Goal: Transaction & Acquisition: Book appointment/travel/reservation

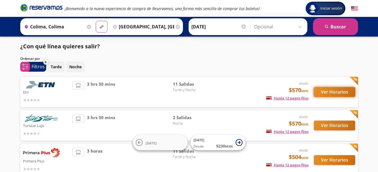
click at [338, 90] on button "Ver Horarios" at bounding box center [334, 92] width 41 height 10
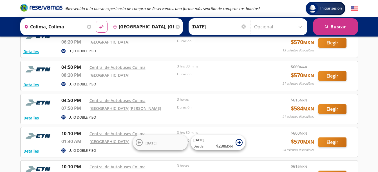
scroll to position [141, 0]
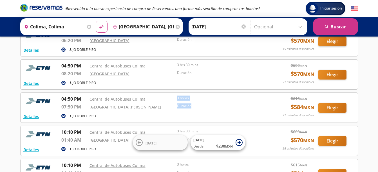
drag, startPoint x: 176, startPoint y: 98, endPoint x: 193, endPoint y: 110, distance: 20.8
click at [193, 110] on div "04:50 PM Central de Autobuses Colima 07:50 PM Aeropuerto Miguel Hidalgo y Costi…" at bounding box center [161, 104] width 200 height 17
click at [194, 112] on div "Duración" at bounding box center [219, 107] width 85 height 9
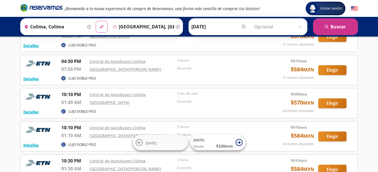
scroll to position [169, 0]
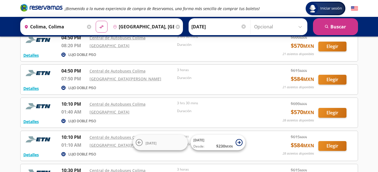
click at [368, 86] on div "Iniciar sesión Iniciar sesión ¡Bienvenido a la nueva experiencia de compra de R…" at bounding box center [189, 55] width 378 height 449
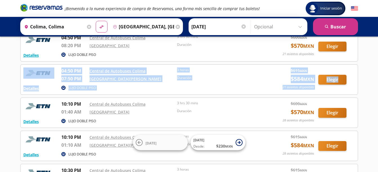
drag, startPoint x: 7, startPoint y: 69, endPoint x: 360, endPoint y: 81, distance: 352.8
click at [360, 81] on div "Iniciar sesión Iniciar sesión ¡Bienvenido a la nueva experiencia de compra de R…" at bounding box center [189, 55] width 378 height 449
click at [360, 81] on div "0 system-uicons:filtering Filtros chevron Tarde Noche Seleccionar horario de id…" at bounding box center [188, 62] width 343 height 379
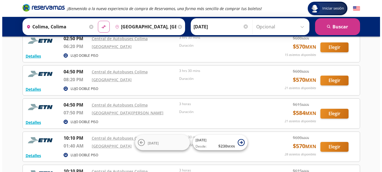
scroll to position [141, 0]
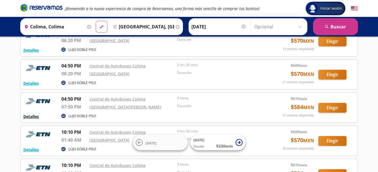
click at [30, 115] on button "Detalles" at bounding box center [30, 117] width 15 height 6
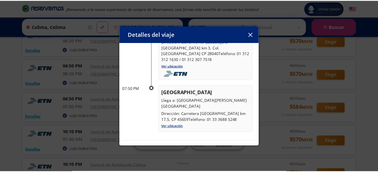
scroll to position [0, 0]
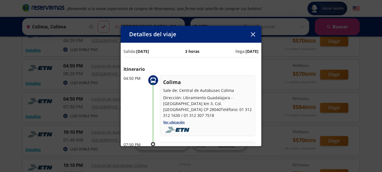
click at [255, 36] on icon "button" at bounding box center [253, 34] width 4 height 4
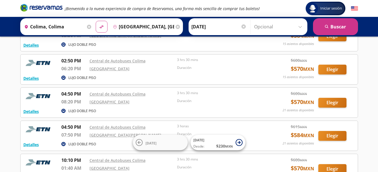
scroll to position [141, 0]
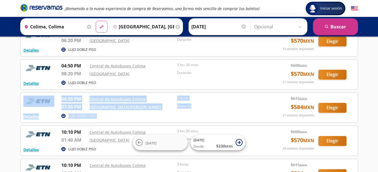
drag, startPoint x: 1, startPoint y: 100, endPoint x: 233, endPoint y: 109, distance: 232.7
click at [233, 109] on div "Iniciar sesión Iniciar sesión ¡Bienvenido a la nueva experiencia de compra de R…" at bounding box center [189, 83] width 378 height 449
click at [233, 109] on div "Duración" at bounding box center [219, 107] width 85 height 9
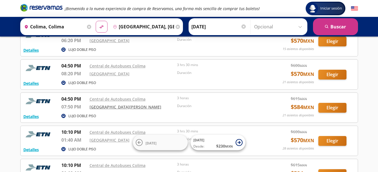
scroll to position [112, 0]
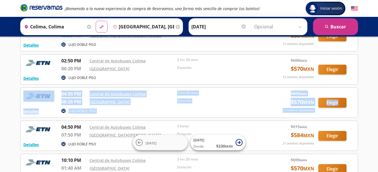
drag, startPoint x: 58, startPoint y: 93, endPoint x: 371, endPoint y: 105, distance: 313.7
click at [371, 105] on div "Iniciar sesión Iniciar sesión ¡Bienvenido a la nueva experiencia de compra de R…" at bounding box center [189, 112] width 378 height 449
drag, startPoint x: 371, startPoint y: 105, endPoint x: 367, endPoint y: 107, distance: 4.3
click at [367, 107] on div "Iniciar sesión Iniciar sesión ¡Bienvenido a la nueva experiencia de compra de R…" at bounding box center [189, 112] width 378 height 449
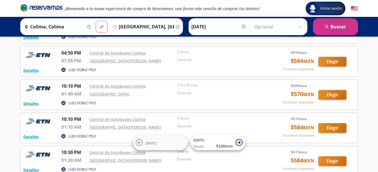
scroll to position [197, 0]
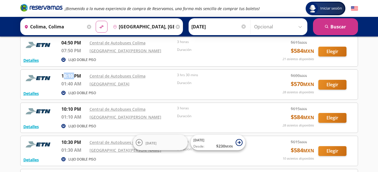
drag, startPoint x: 63, startPoint y: 76, endPoint x: 74, endPoint y: 76, distance: 10.7
click at [74, 76] on p "10:10 PM" at bounding box center [73, 76] width 25 height 7
drag, startPoint x: 74, startPoint y: 76, endPoint x: 72, endPoint y: 109, distance: 33.0
click at [72, 109] on p "10:10 PM" at bounding box center [73, 109] width 25 height 7
drag, startPoint x: 72, startPoint y: 109, endPoint x: 61, endPoint y: 84, distance: 27.6
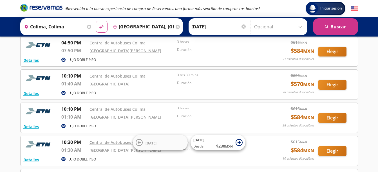
click at [61, 84] on p "01:40 AM" at bounding box center [73, 83] width 25 height 7
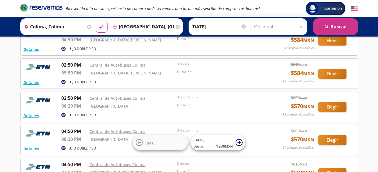
scroll to position [84, 0]
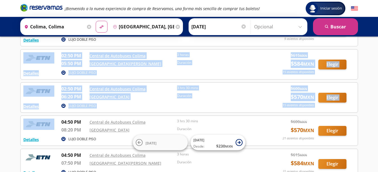
drag, startPoint x: 8, startPoint y: 53, endPoint x: 54, endPoint y: 132, distance: 91.5
click at [54, 132] on div "Iniciar sesión Iniciar sesión ¡Bienvenido a la nueva experiencia de compra de R…" at bounding box center [189, 140] width 378 height 449
drag, startPoint x: 54, startPoint y: 132, endPoint x: 18, endPoint y: 122, distance: 37.5
click at [18, 122] on div "0 system-uicons:filtering Filtros chevron Tarde Noche Seleccionar horario de id…" at bounding box center [188, 147] width 343 height 379
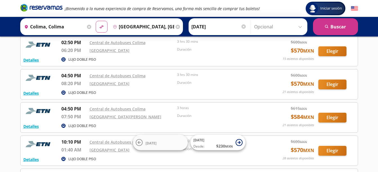
scroll to position [141, 0]
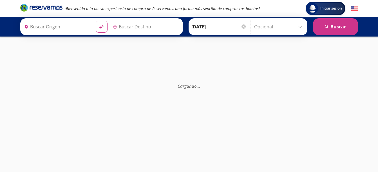
type input "[GEOGRAPHIC_DATA], [GEOGRAPHIC_DATA]"
type input "Colima, Colima"
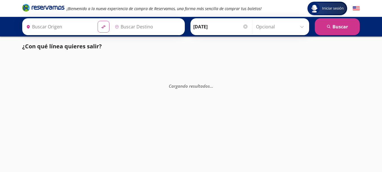
type input "[GEOGRAPHIC_DATA], [GEOGRAPHIC_DATA]"
type input "Colima, Colima"
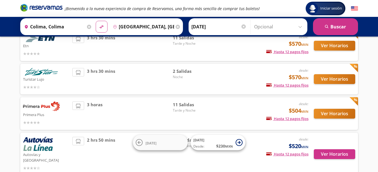
scroll to position [56, 0]
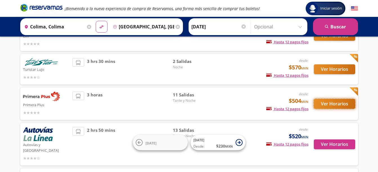
click at [332, 102] on button "Ver Horarios" at bounding box center [334, 104] width 41 height 10
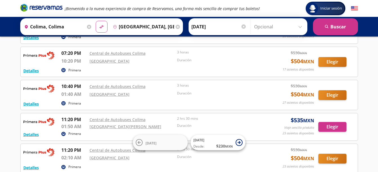
scroll to position [281, 0]
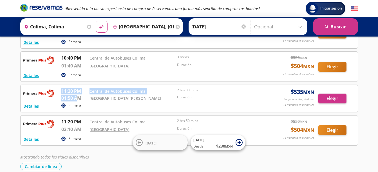
drag, startPoint x: 62, startPoint y: 91, endPoint x: 78, endPoint y: 97, distance: 17.3
click at [78, 97] on div "11:20 PM Central de Autobuses Colima 01:50 AM Aeropuerto Miguel Hidalgo y Costi…" at bounding box center [161, 95] width 200 height 14
drag, startPoint x: 78, startPoint y: 97, endPoint x: 87, endPoint y: 102, distance: 10.8
click at [87, 103] on div "Primera" at bounding box center [161, 106] width 200 height 7
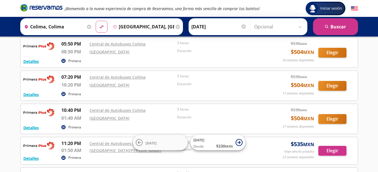
scroll to position [223, 0]
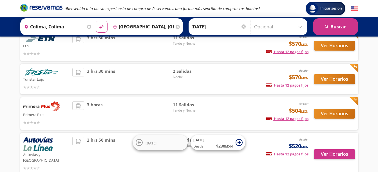
scroll to position [56, 0]
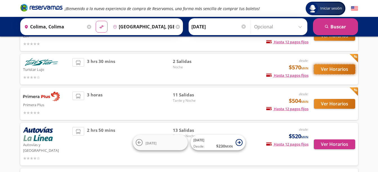
click at [332, 68] on button "Ver Horarios" at bounding box center [334, 69] width 41 height 10
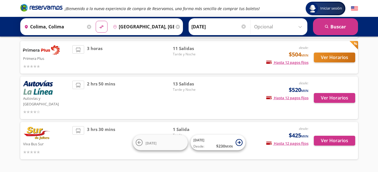
scroll to position [112, 0]
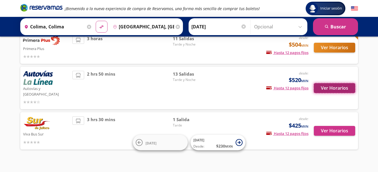
click at [338, 87] on button "Ver Horarios" at bounding box center [334, 88] width 41 height 10
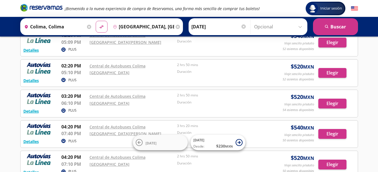
scroll to position [112, 0]
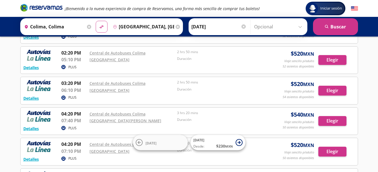
drag, startPoint x: 6, startPoint y: 112, endPoint x: 30, endPoint y: 124, distance: 27.5
click at [39, 124] on div "Iniciar sesión Iniciar sesión ¡Bienvenido a la nueva experiencia de compra de R…" at bounding box center [189, 99] width 378 height 422
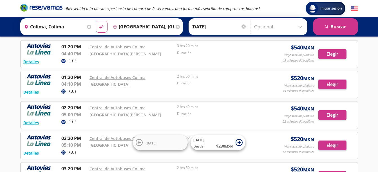
scroll to position [0, 0]
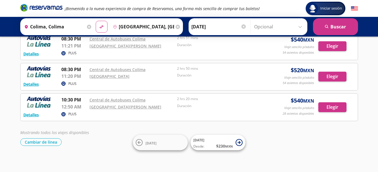
scroll to position [342, 0]
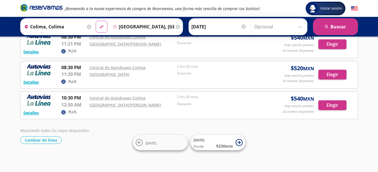
click at [48, 136] on div "Mostrando todos los viajes disponibles Cambiar de línea Cambiar de línea" at bounding box center [188, 136] width 337 height 16
drag, startPoint x: 51, startPoint y: 138, endPoint x: 65, endPoint y: 163, distance: 28.8
click at [51, 138] on button "Cambiar de línea" at bounding box center [40, 140] width 41 height 8
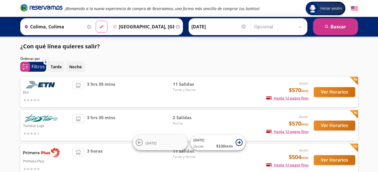
click at [345, 65] on div "Tarde Noche" at bounding box center [203, 66] width 310 height 11
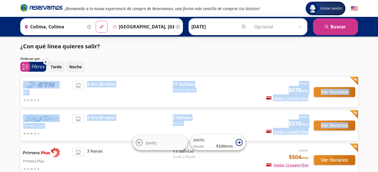
drag, startPoint x: 354, startPoint y: 66, endPoint x: 366, endPoint y: 125, distance: 60.0
click at [366, 125] on div "Iniciar sesión Iniciar sesión ¡Bienvenido a la nueva experiencia de compra de R…" at bounding box center [189, 146] width 378 height 293
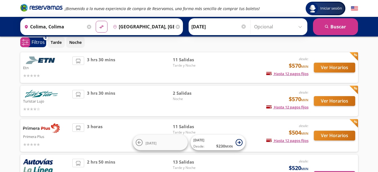
scroll to position [56, 0]
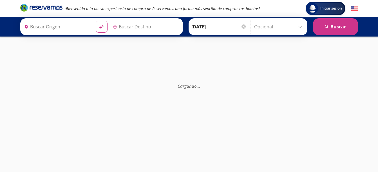
type input "[GEOGRAPHIC_DATA], [GEOGRAPHIC_DATA]"
type input "Colima, Colima"
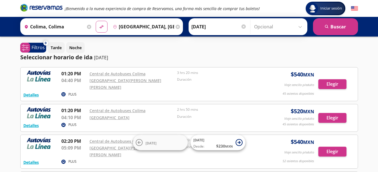
drag, startPoint x: 0, startPoint y: 93, endPoint x: 2, endPoint y: 90, distance: 3.4
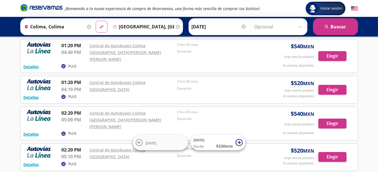
click at [297, 29] on input "Opcional" at bounding box center [279, 27] width 50 height 14
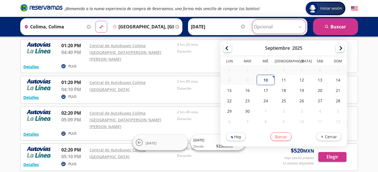
click at [297, 29] on input "Opcional" at bounding box center [279, 27] width 50 height 14
click at [371, 28] on div "Origen heroicons:map-pin-20-solid Colima, Colima Destino pin-outline Guadalajar…" at bounding box center [189, 27] width 378 height 20
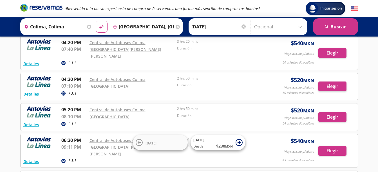
scroll to position [197, 0]
